Goal: Information Seeking & Learning: Compare options

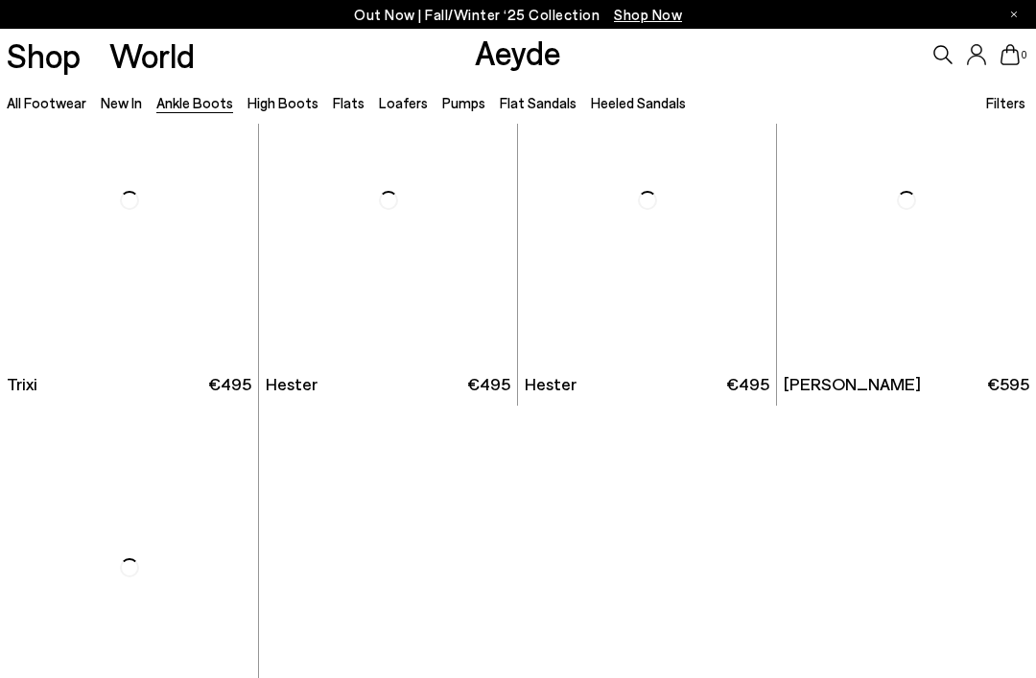
scroll to position [7445, 0]
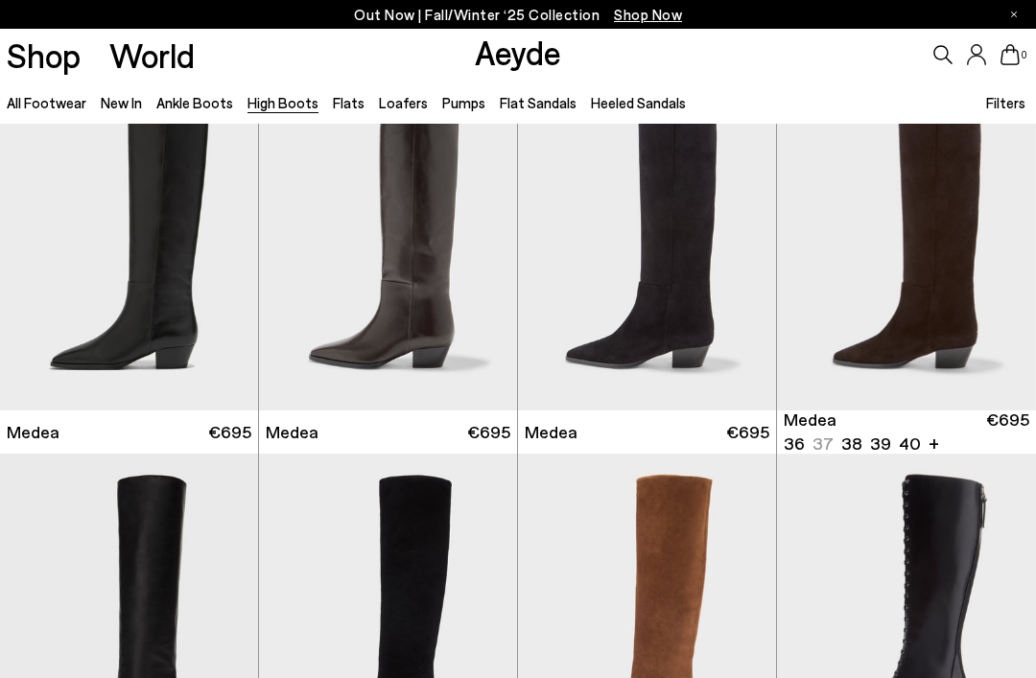
scroll to position [39, 0]
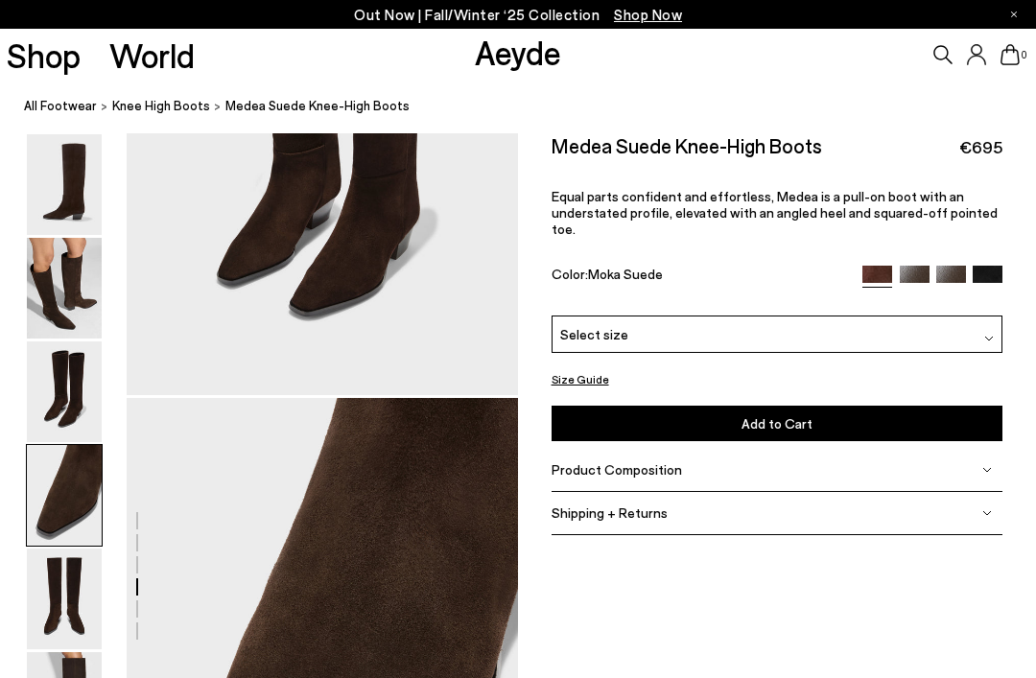
scroll to position [1576, 0]
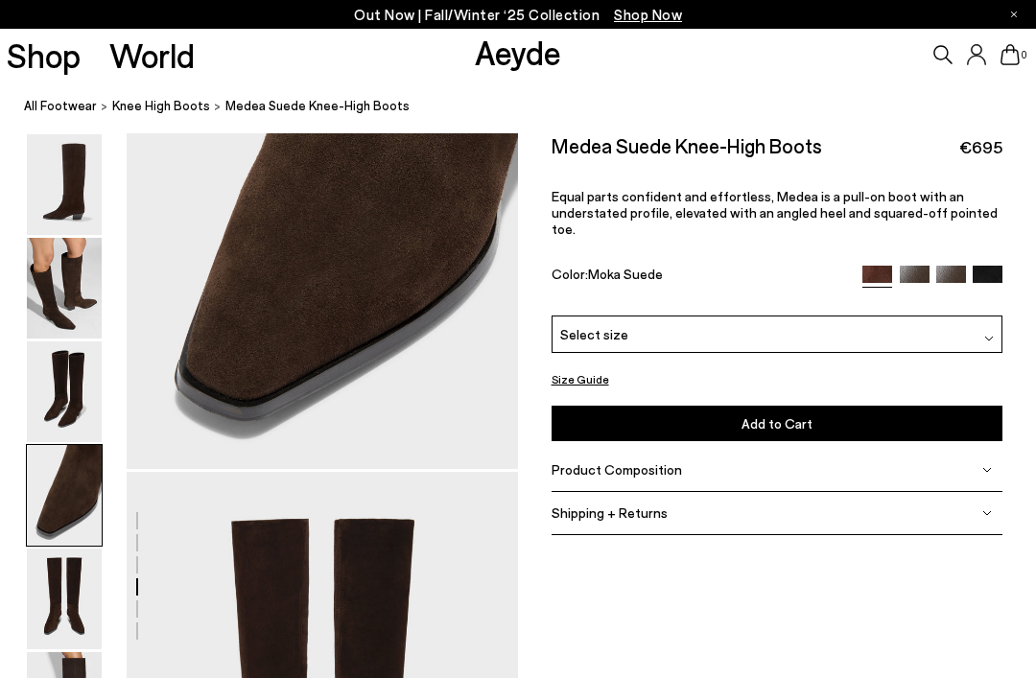
click at [74, 402] on img at bounding box center [64, 392] width 75 height 101
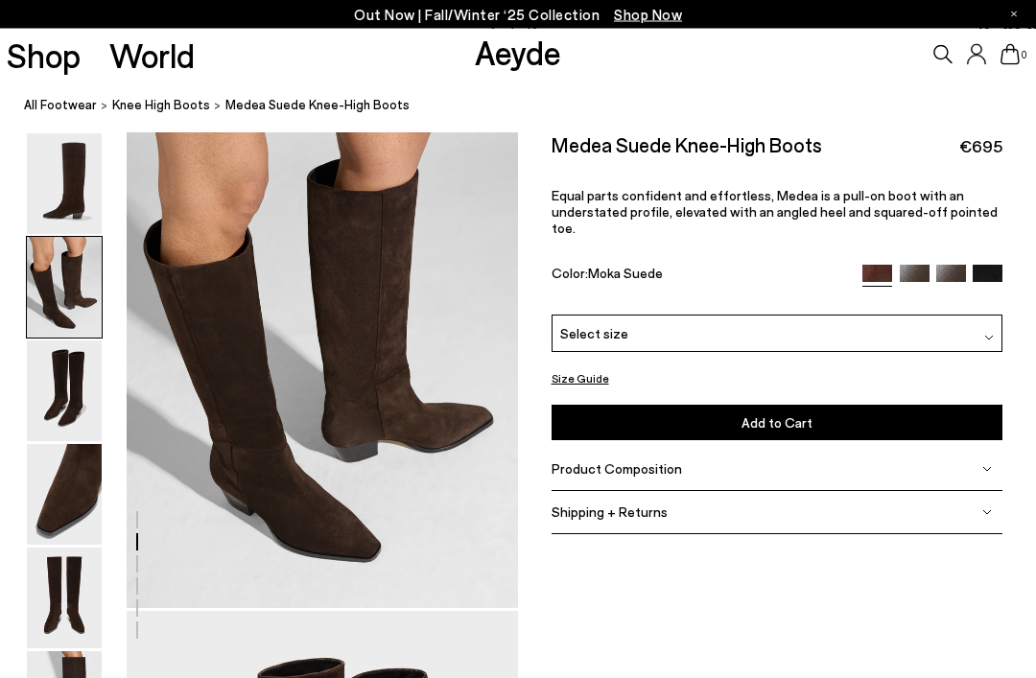
scroll to position [526, 0]
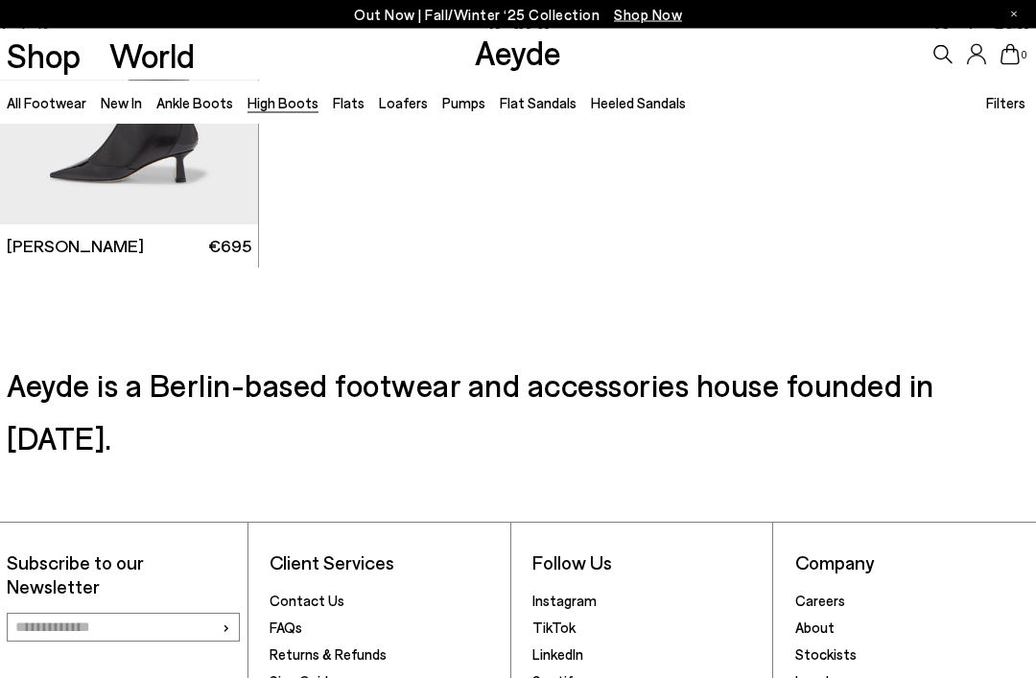
scroll to position [3971, 0]
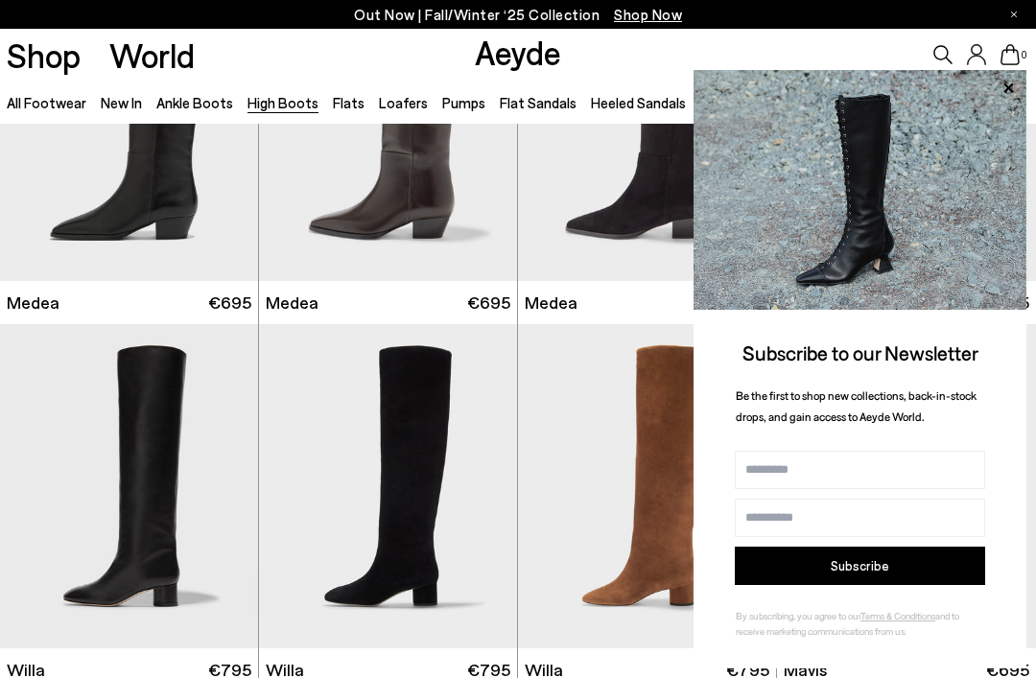
scroll to position [168, 0]
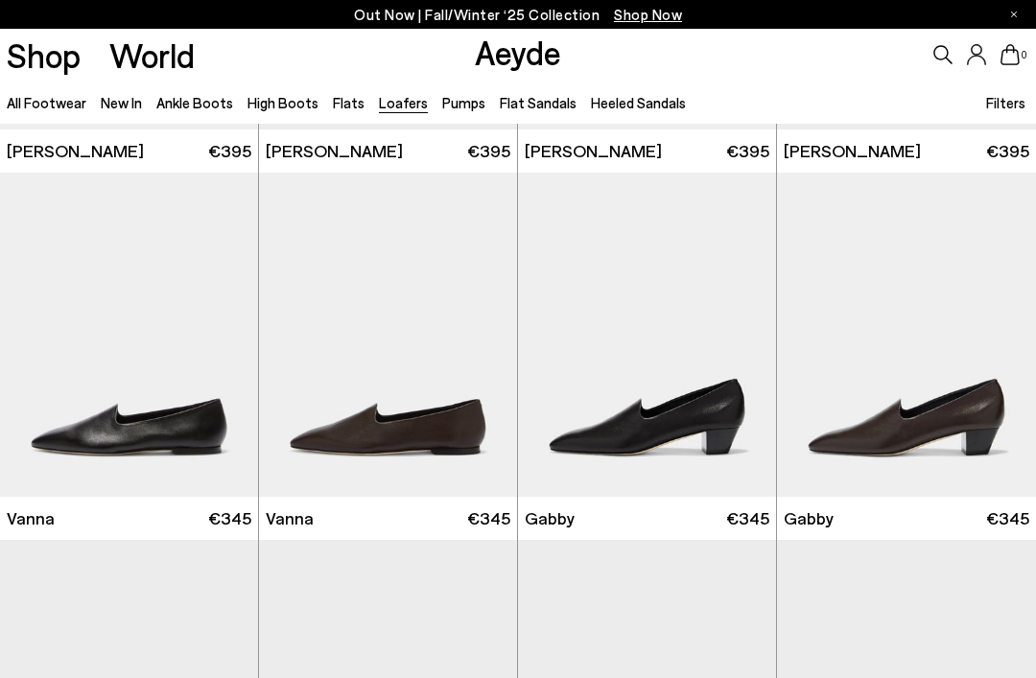
scroll to position [2160, 0]
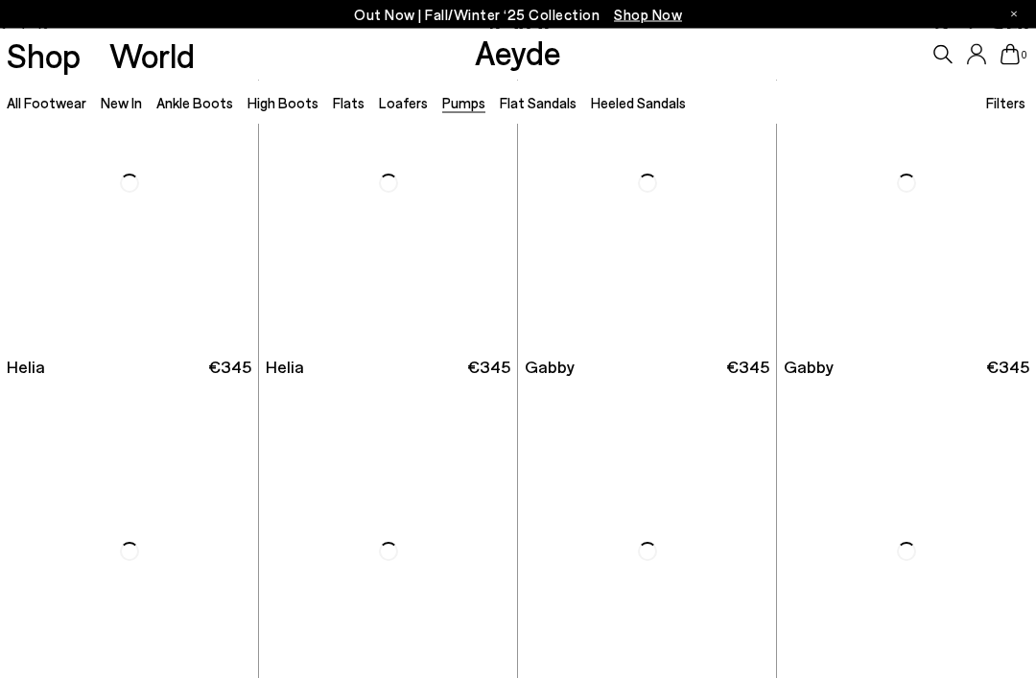
scroll to position [1408, 0]
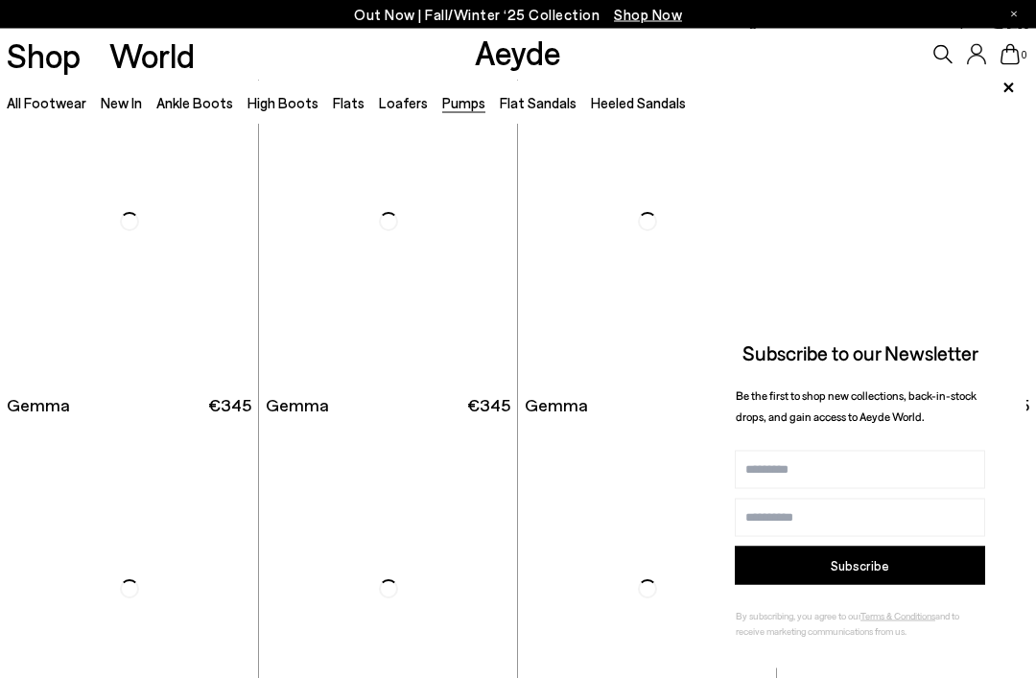
scroll to position [4118, 0]
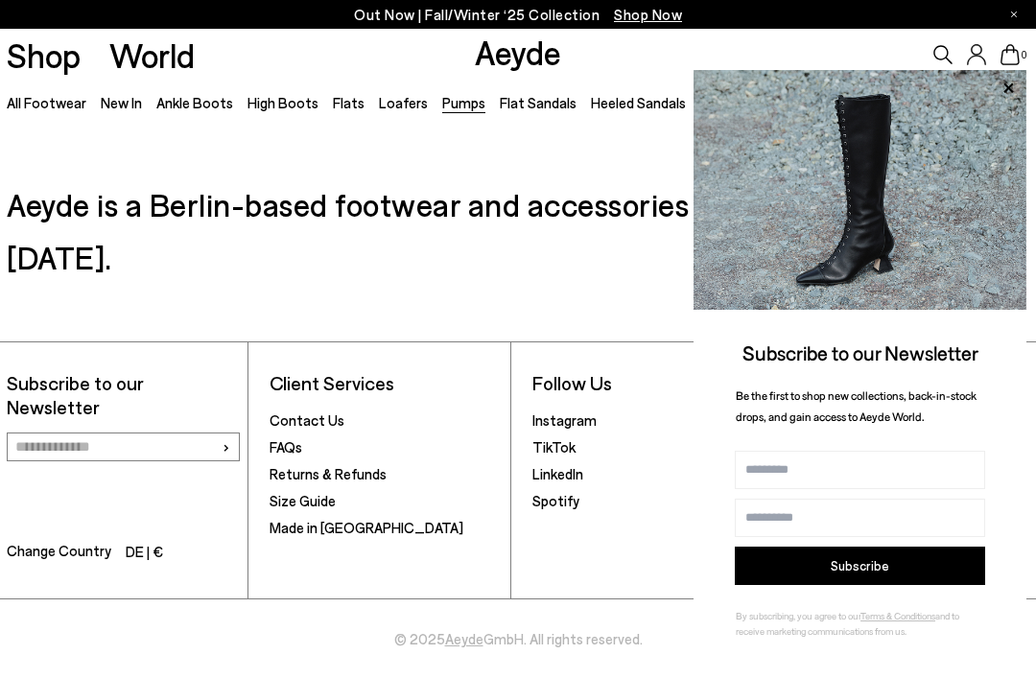
scroll to position [2192, 0]
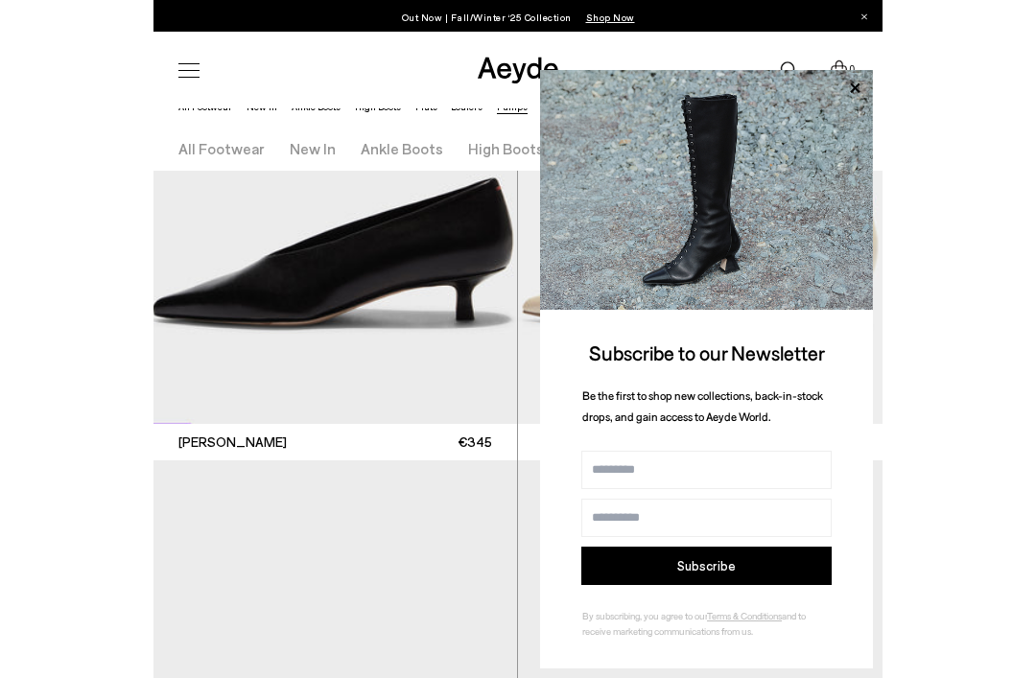
scroll to position [1585, 0]
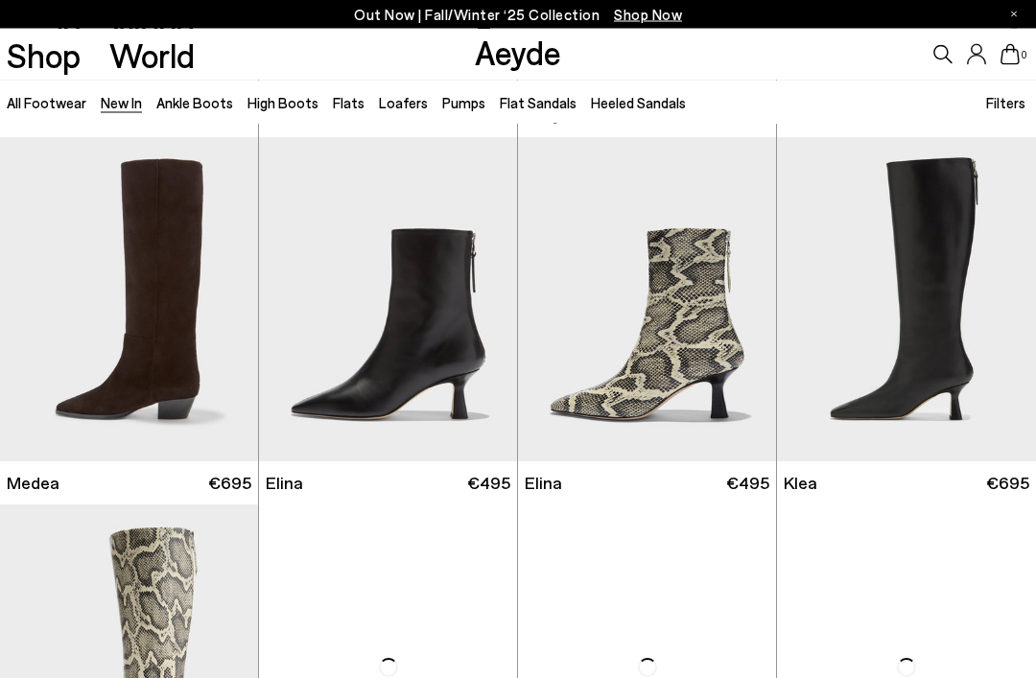
scroll to position [1091, 0]
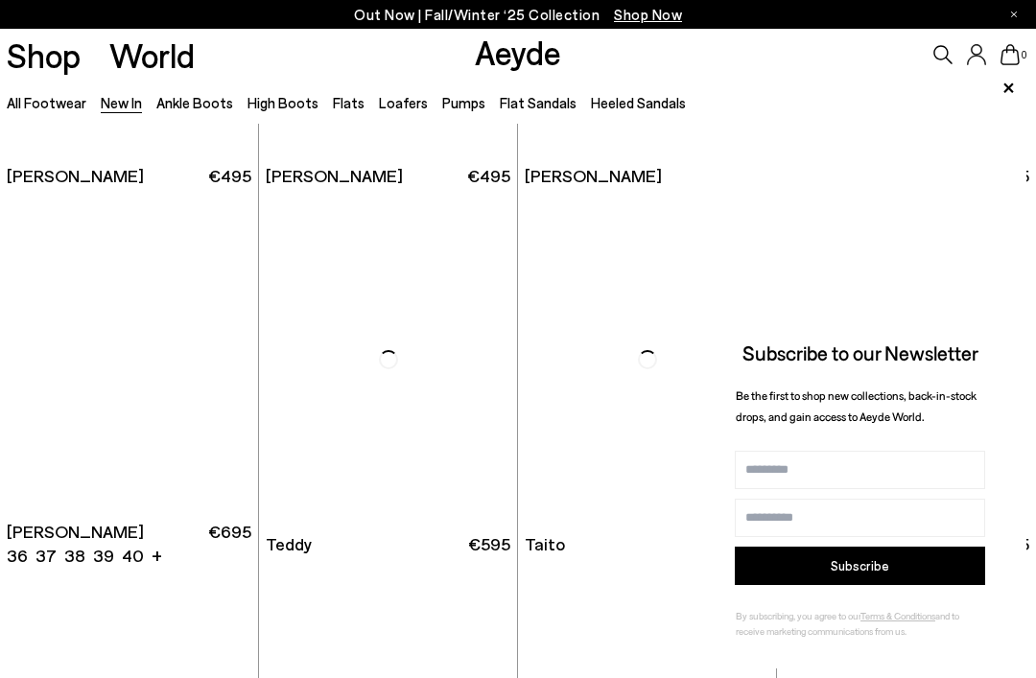
scroll to position [6613, 0]
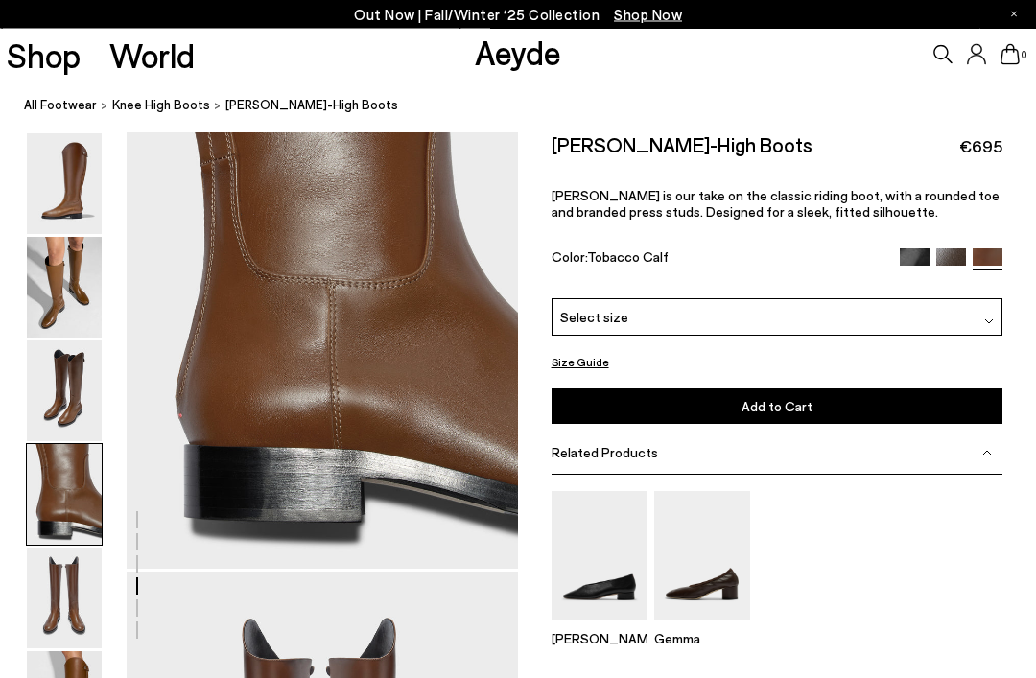
scroll to position [1639, 0]
